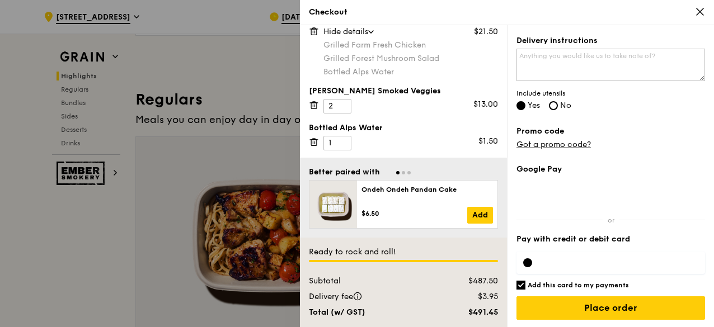
scroll to position [783, 0]
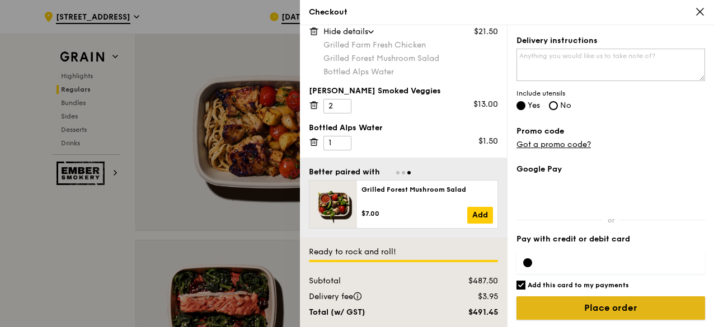
click at [584, 308] on input "Place order" at bounding box center [611, 309] width 189 height 24
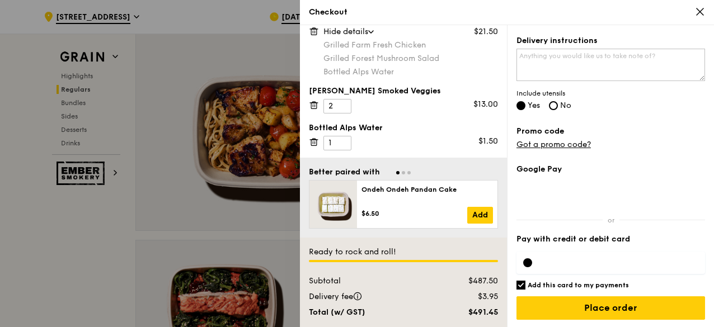
click at [520, 283] on input "Add this card to my payments" at bounding box center [521, 285] width 9 height 9
checkbox input "false"
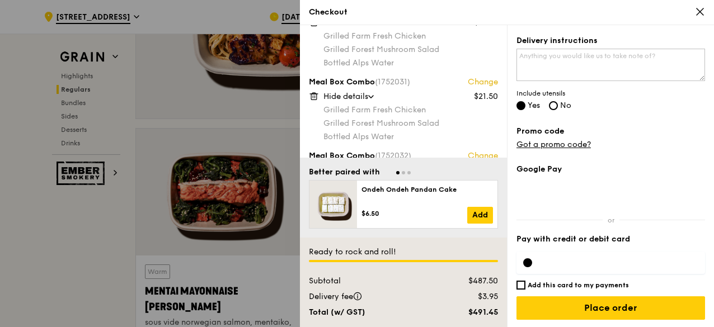
scroll to position [1574, 0]
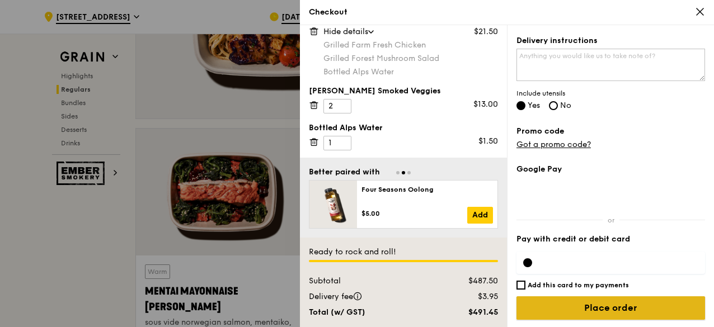
click at [620, 301] on input "Place order" at bounding box center [611, 309] width 189 height 24
click at [616, 312] on input "Place order" at bounding box center [611, 309] width 189 height 24
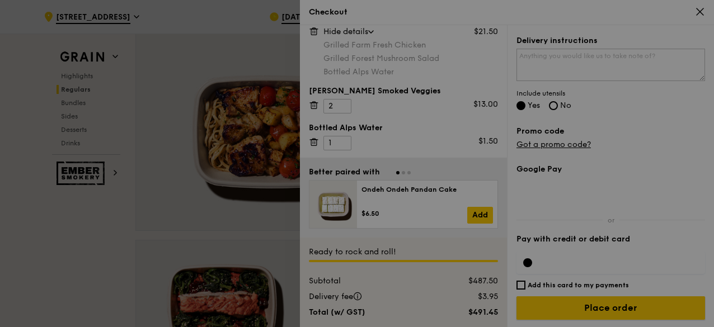
scroll to position [616, 0]
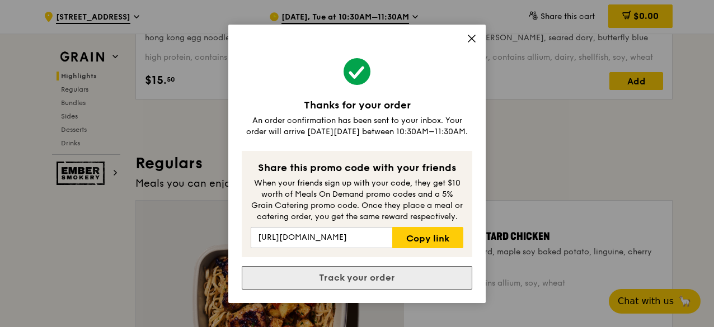
click at [373, 284] on link "Track your order" at bounding box center [357, 278] width 231 height 24
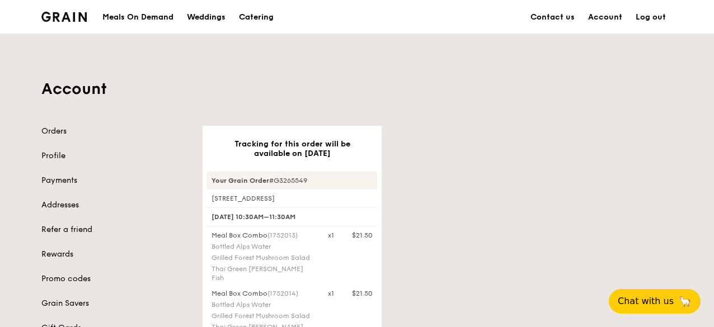
drag, startPoint x: 212, startPoint y: 195, endPoint x: 264, endPoint y: 194, distance: 52.6
click at [264, 194] on div "[STREET_ADDRESS]" at bounding box center [292, 198] width 170 height 9
copy div "[STREET_ADDRESS]"
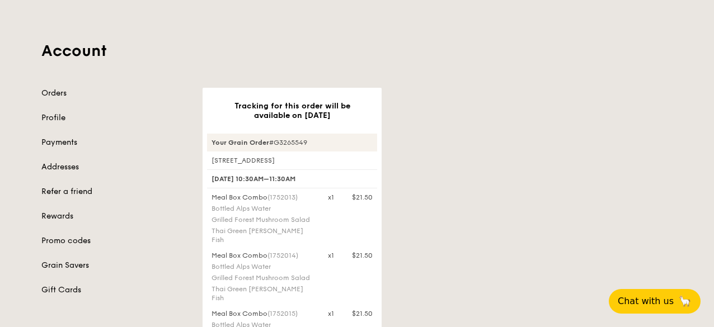
scroll to position [56, 0]
